Goal: Obtain resource: Download file/media

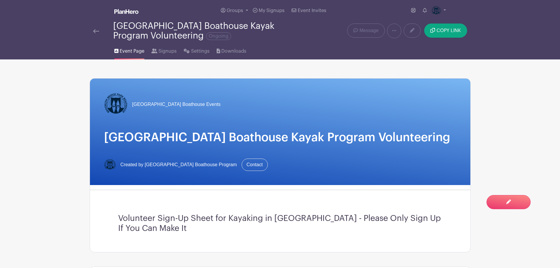
click at [94, 31] on img at bounding box center [96, 31] width 6 height 4
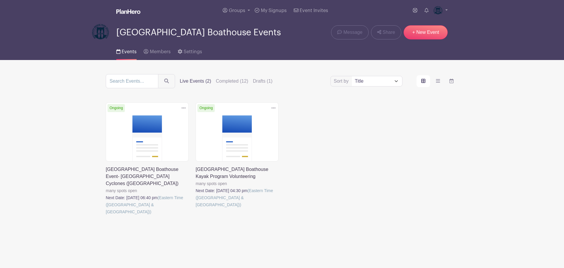
click at [106, 215] on link at bounding box center [106, 215] width 0 height 0
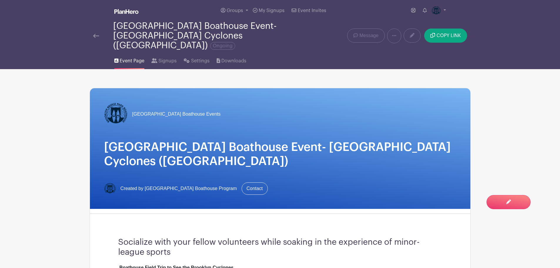
click at [96, 34] on img at bounding box center [96, 36] width 6 height 4
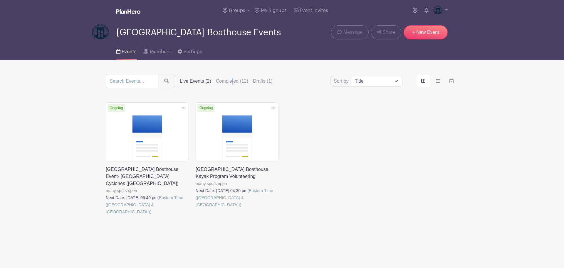
drag, startPoint x: 233, startPoint y: 80, endPoint x: 237, endPoint y: 85, distance: 6.2
click at [234, 80] on label "Completed (12)" at bounding box center [232, 81] width 32 height 7
click at [379, 79] on select "Title Recently modified Newest Upcoming dates" at bounding box center [377, 81] width 50 height 10
select select "last_modified"
click at [352, 76] on select "Title Recently modified Newest Upcoming dates" at bounding box center [377, 81] width 50 height 10
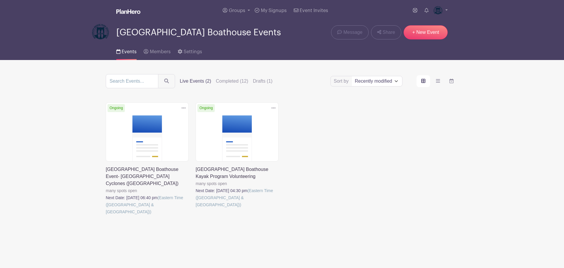
click at [373, 80] on select "Title Recently modified Newest Upcoming dates" at bounding box center [377, 81] width 50 height 10
select select "last_added"
click at [352, 76] on select "Title Recently modified Newest Upcoming dates" at bounding box center [377, 81] width 50 height 10
click at [234, 80] on label "Completed (12)" at bounding box center [232, 81] width 32 height 7
click at [0, 0] on input "Completed (12)" at bounding box center [0, 0] width 0 height 0
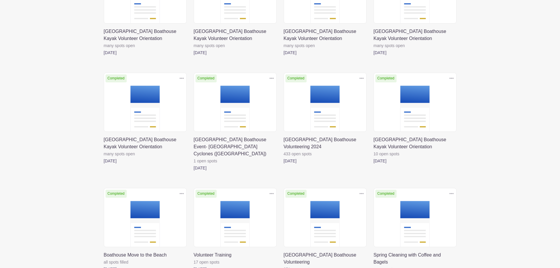
scroll to position [147, 0]
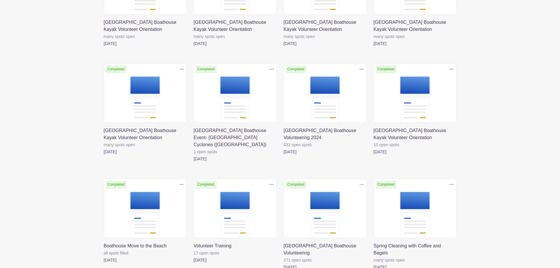
click at [194, 162] on link at bounding box center [194, 162] width 0 height 0
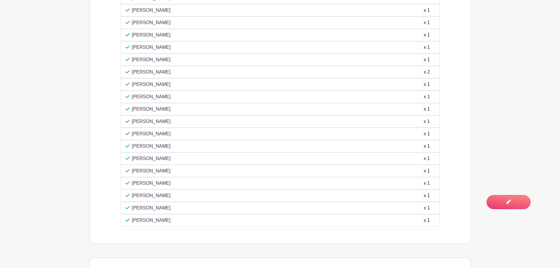
scroll to position [543, 0]
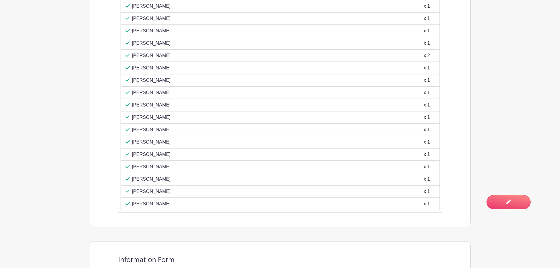
drag, startPoint x: 122, startPoint y: 72, endPoint x: 180, endPoint y: 198, distance: 138.2
click at [181, 199] on li "I will attend 1 spot available - 1 + Sign Up Nikhil Goel x 1 Sue Tse x 1 Matt K…" at bounding box center [280, 47] width 324 height 330
copy li "I will attend 1 spot available - + Sign Up Nikhil Goel x 1 Sue Tse x 1 Matt Kap…"
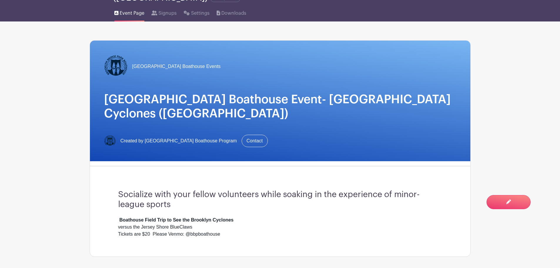
scroll to position [0, 0]
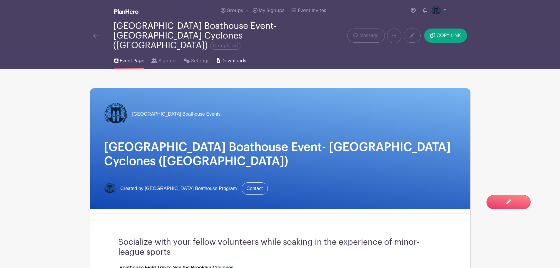
drag, startPoint x: 224, startPoint y: 51, endPoint x: 228, endPoint y: 58, distance: 7.9
click at [224, 57] on span "Downloads" at bounding box center [233, 60] width 25 height 7
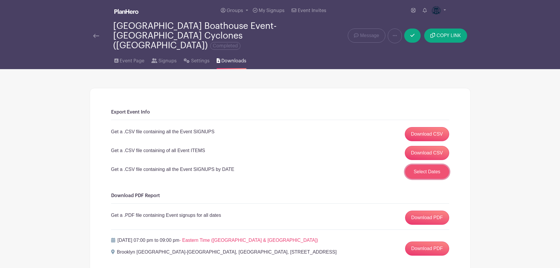
click at [425, 165] on button "Select Dates" at bounding box center [427, 172] width 44 height 14
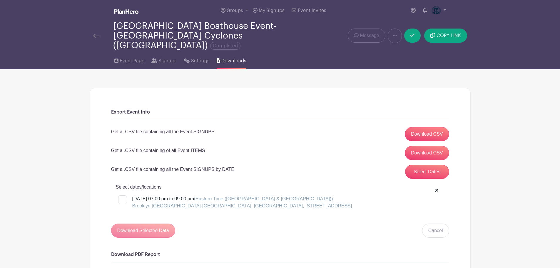
click at [124, 195] on div at bounding box center [122, 199] width 9 height 9
click at [122, 195] on input "Tuesday, August 20, 2024 at 07:00 pm to 09:00 pm (Eastern Time (US & Canada)) B…" at bounding box center [120, 197] width 4 height 4
checkbox input "true"
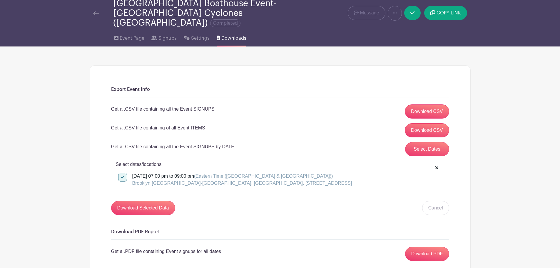
scroll to position [59, 0]
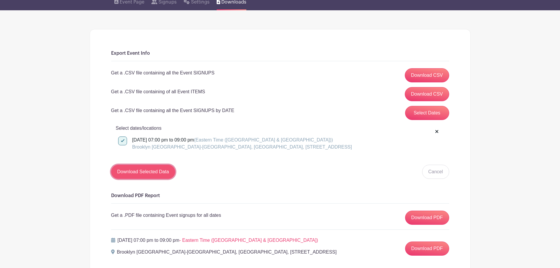
click at [155, 165] on input "Download Selected Data" at bounding box center [143, 172] width 64 height 14
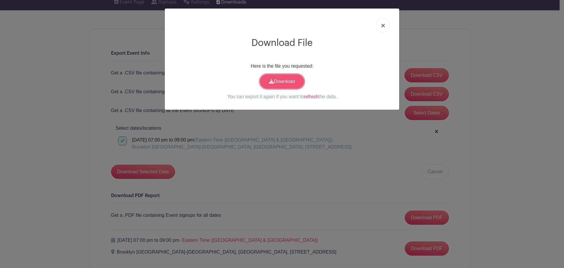
click at [288, 78] on link "Download" at bounding box center [282, 81] width 44 height 14
click at [383, 25] on img at bounding box center [383, 26] width 4 height 4
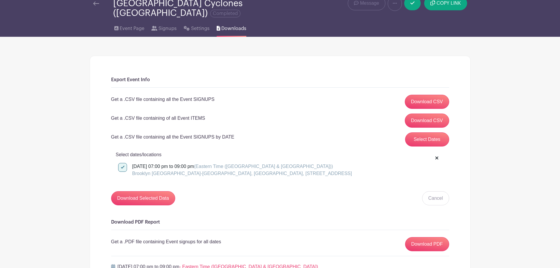
scroll to position [0, 0]
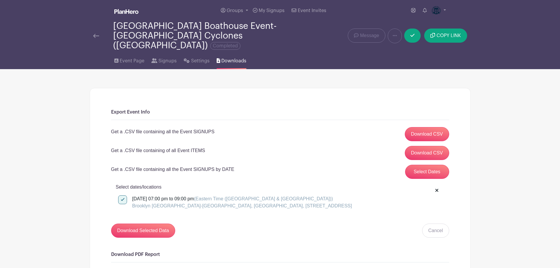
click at [96, 34] on img at bounding box center [96, 36] width 6 height 4
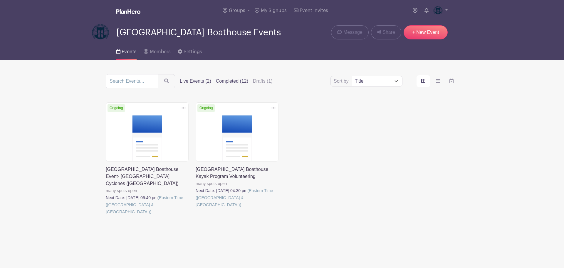
click at [233, 81] on label "Completed (12)" at bounding box center [232, 81] width 32 height 7
click at [0, 0] on input "Completed (12)" at bounding box center [0, 0] width 0 height 0
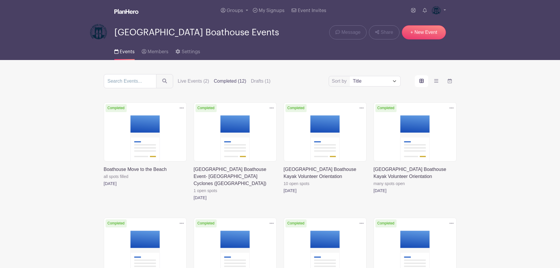
click at [361, 81] on select "Title Recently modified Newest" at bounding box center [375, 81] width 50 height 10
select select "last_added"
click at [350, 76] on select "Title Recently modified Newest" at bounding box center [375, 81] width 50 height 10
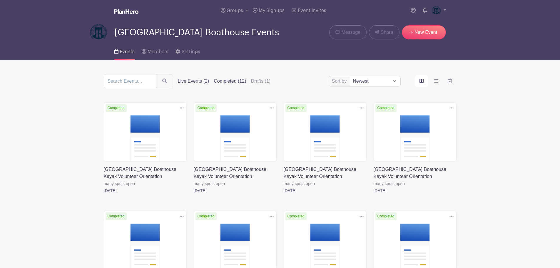
click at [191, 79] on label "Live Events (2)" at bounding box center [193, 81] width 31 height 7
click at [0, 0] on input "Live Events (2)" at bounding box center [0, 0] width 0 height 0
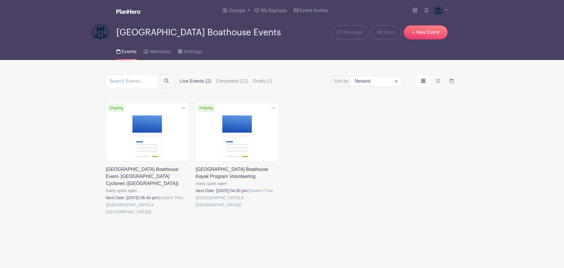
click at [196, 208] on link at bounding box center [196, 208] width 0 height 0
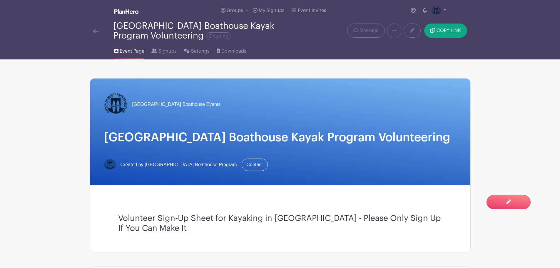
click at [96, 31] on img at bounding box center [96, 31] width 6 height 4
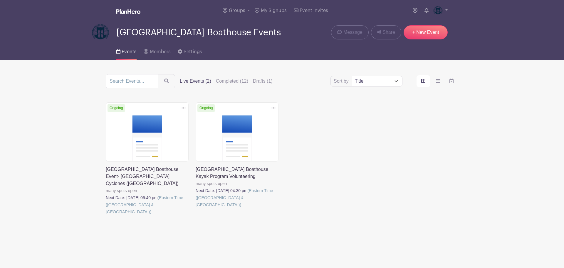
click at [106, 215] on link at bounding box center [106, 215] width 0 height 0
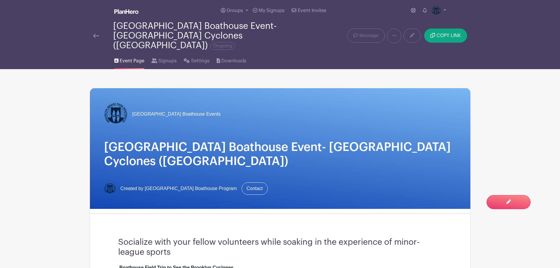
click at [94, 34] on img at bounding box center [96, 36] width 6 height 4
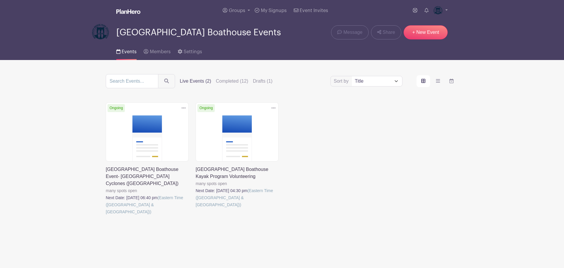
click at [196, 208] on link at bounding box center [196, 208] width 0 height 0
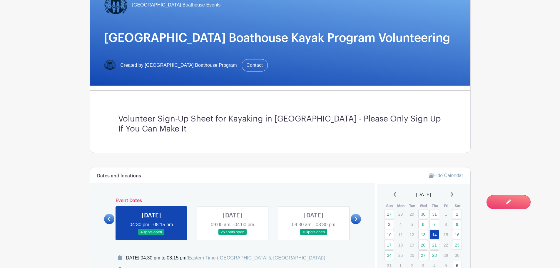
scroll to position [147, 0]
